Goal: Task Accomplishment & Management: Use online tool/utility

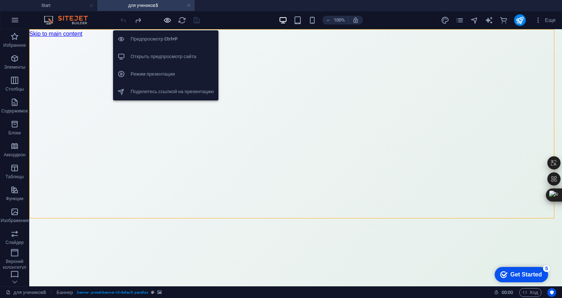
click at [169, 20] on icon "button" at bounding box center [167, 20] width 8 height 8
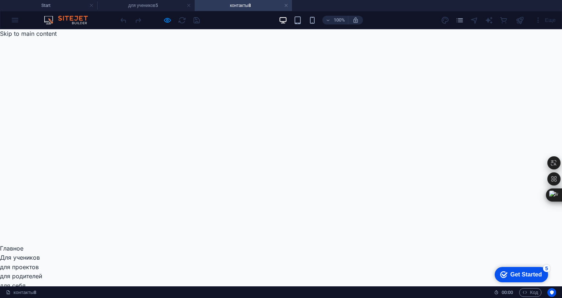
scroll to position [146, 0]
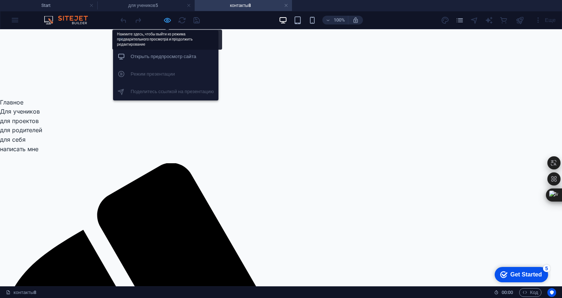
click at [166, 19] on icon "button" at bounding box center [167, 20] width 8 height 8
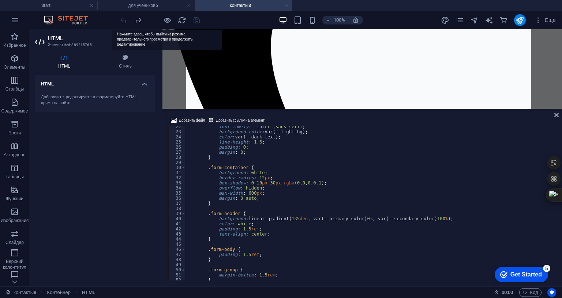
scroll to position [110, 0]
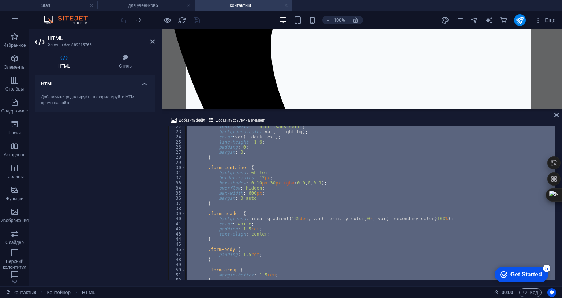
paste textarea
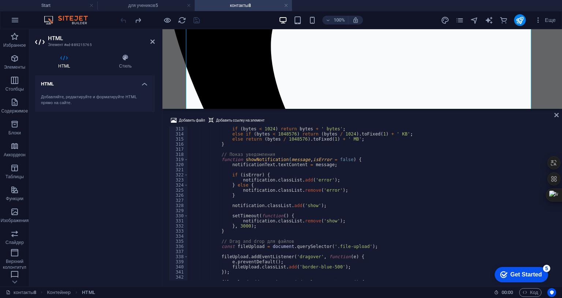
scroll to position [1576, 0]
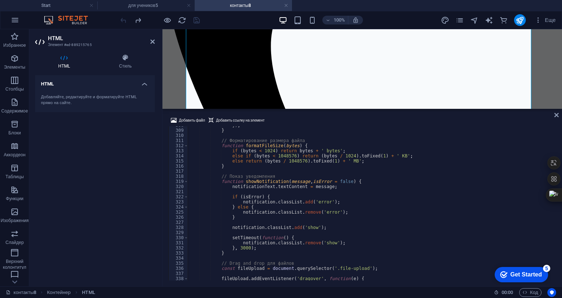
click at [120, 184] on div "HTML Добавляйте, редактируйте и форматируйте HTML прямо на сайте." at bounding box center [95, 178] width 120 height 206
click at [153, 44] on icon at bounding box center [152, 42] width 4 height 6
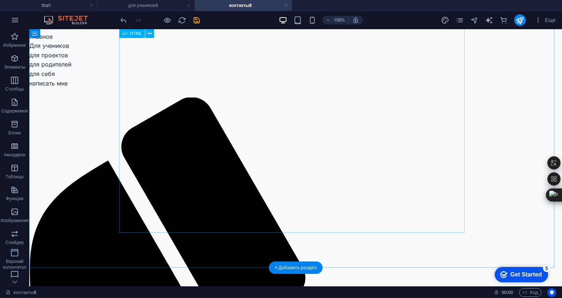
scroll to position [146, 0]
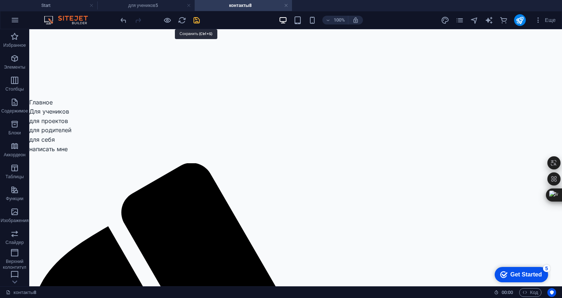
click at [195, 21] on icon "save" at bounding box center [196, 20] width 8 height 8
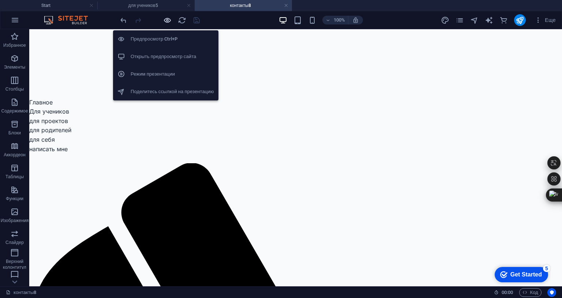
click at [171, 19] on icon "button" at bounding box center [167, 20] width 8 height 8
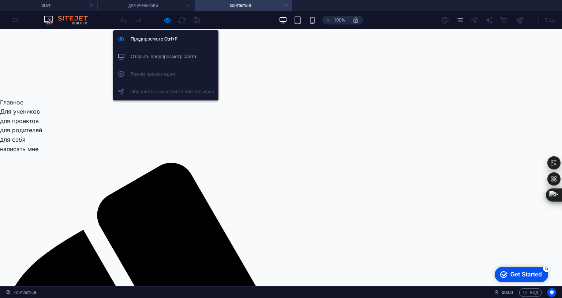
click at [173, 61] on h6 "Открыть предпросмотр сайта" at bounding box center [172, 56] width 83 height 9
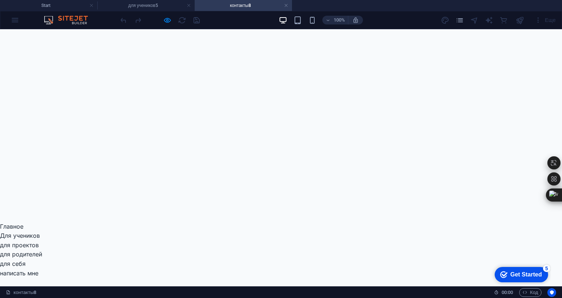
scroll to position [0, 0]
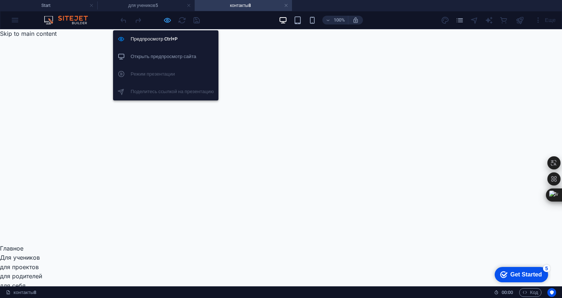
click at [165, 21] on icon "button" at bounding box center [167, 20] width 8 height 8
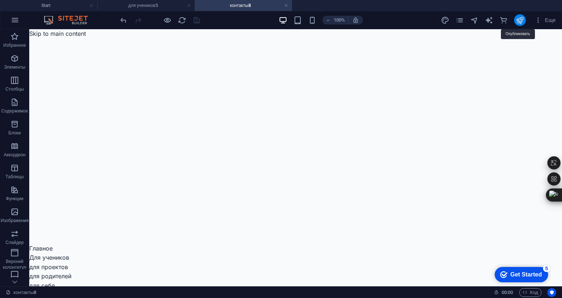
click at [516, 18] on icon "publish" at bounding box center [519, 20] width 8 height 8
